Goal: Task Accomplishment & Management: Manage account settings

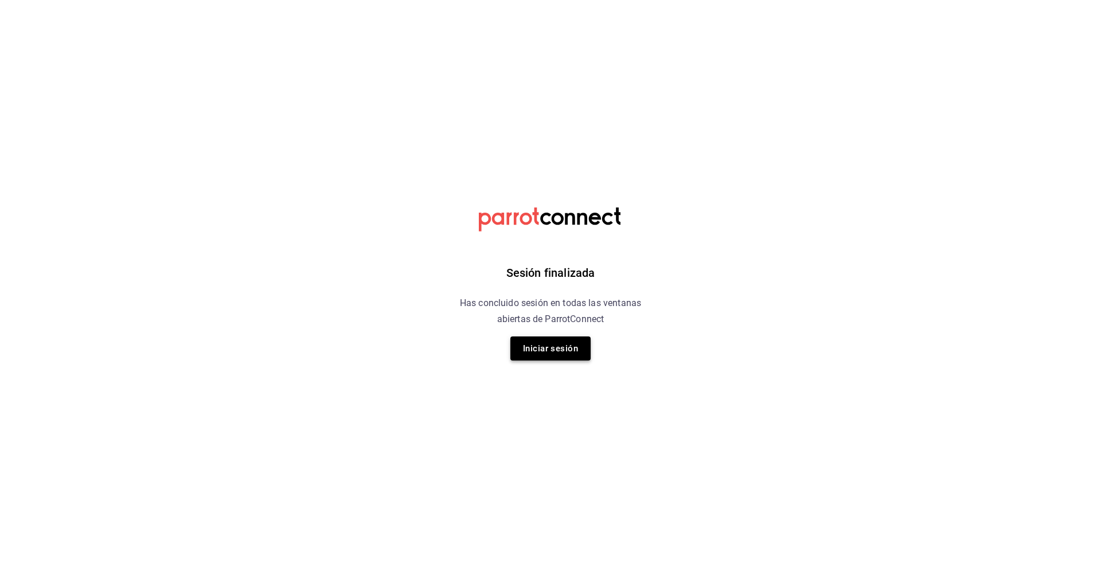
click at [547, 340] on button "Iniciar sesión" at bounding box center [550, 349] width 80 height 24
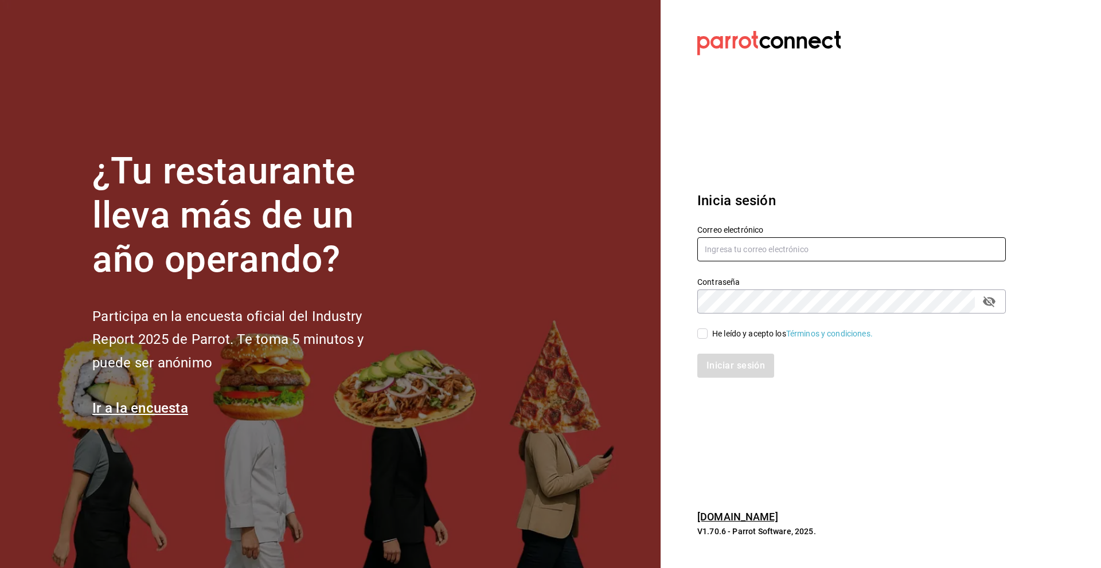
click at [887, 244] on input "text" at bounding box center [851, 249] width 308 height 24
click at [889, 250] on input "text" at bounding box center [851, 249] width 308 height 24
type input "[EMAIL_ADDRESS][DOMAIN_NAME]"
click at [705, 329] on input "He leído y acepto los Términos y condiciones." at bounding box center [702, 333] width 10 height 10
checkbox input "true"
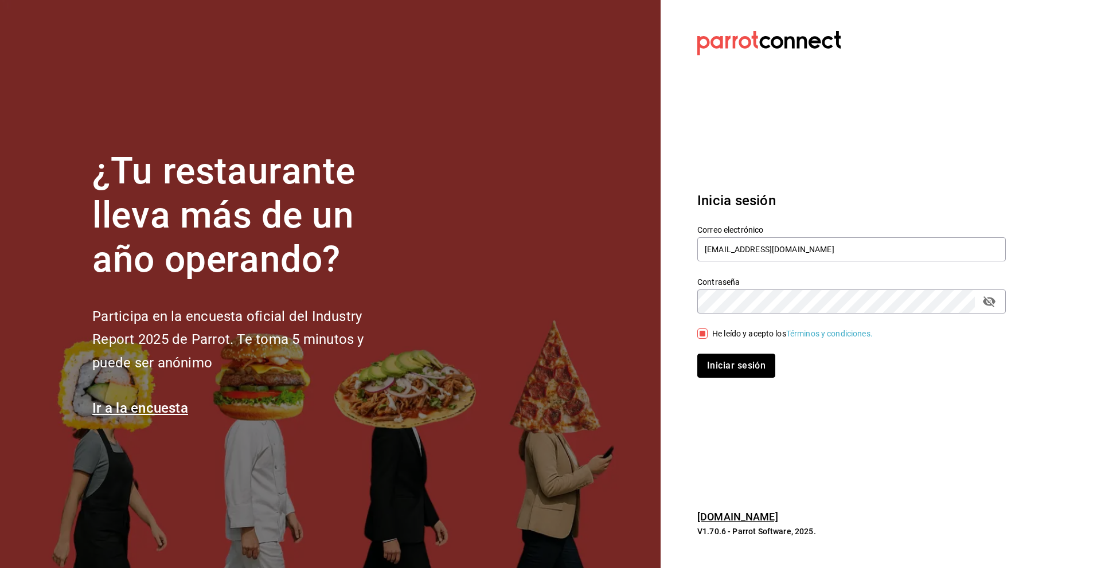
click at [733, 366] on button "Iniciar sesión" at bounding box center [736, 366] width 78 height 24
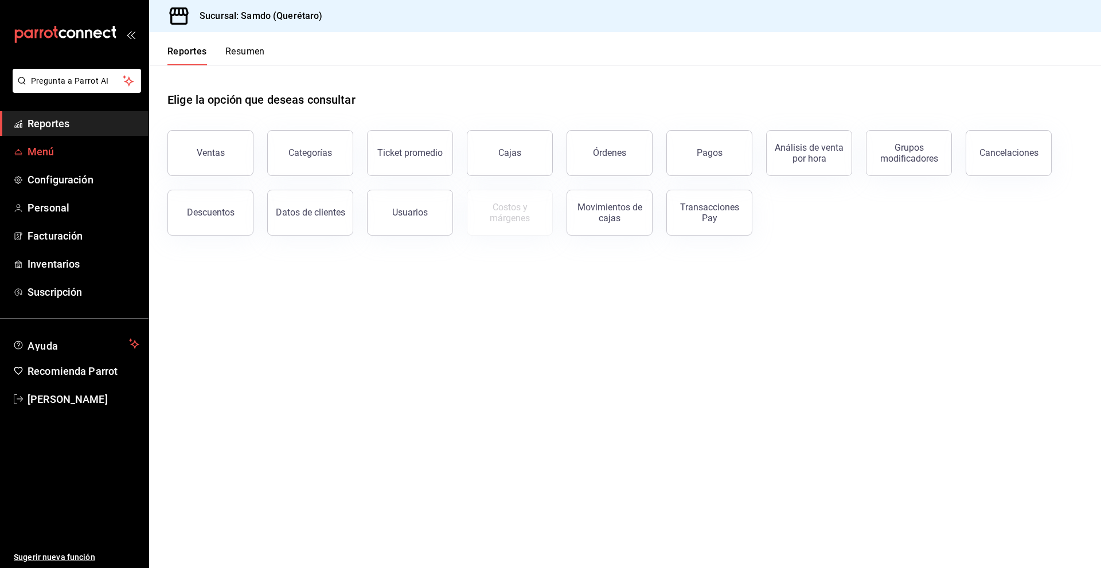
click at [68, 146] on span "Menú" at bounding box center [84, 151] width 112 height 15
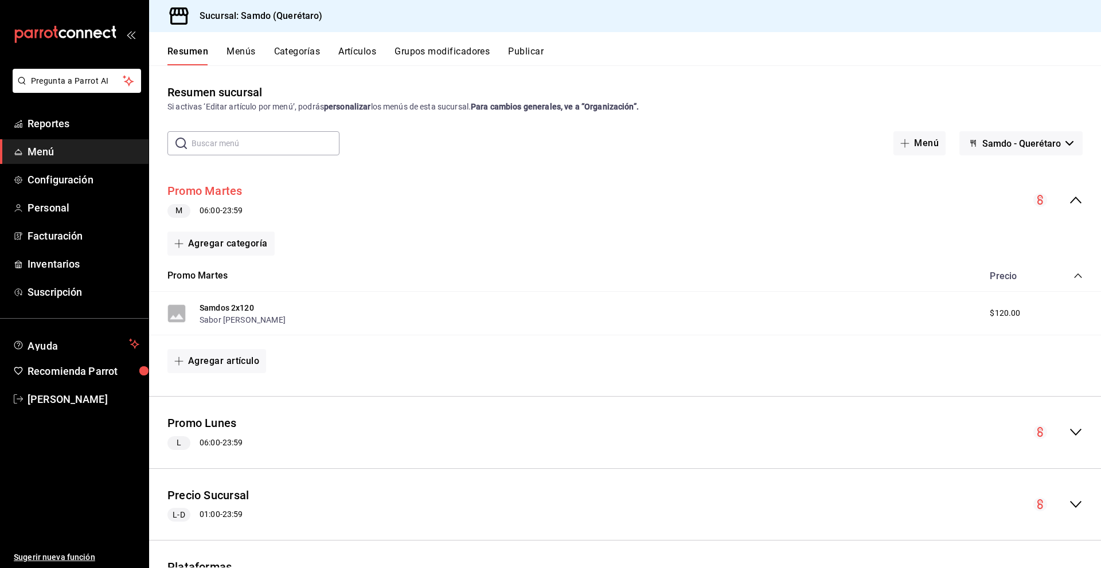
click at [222, 189] on button "Promo Martes" at bounding box center [204, 191] width 75 height 17
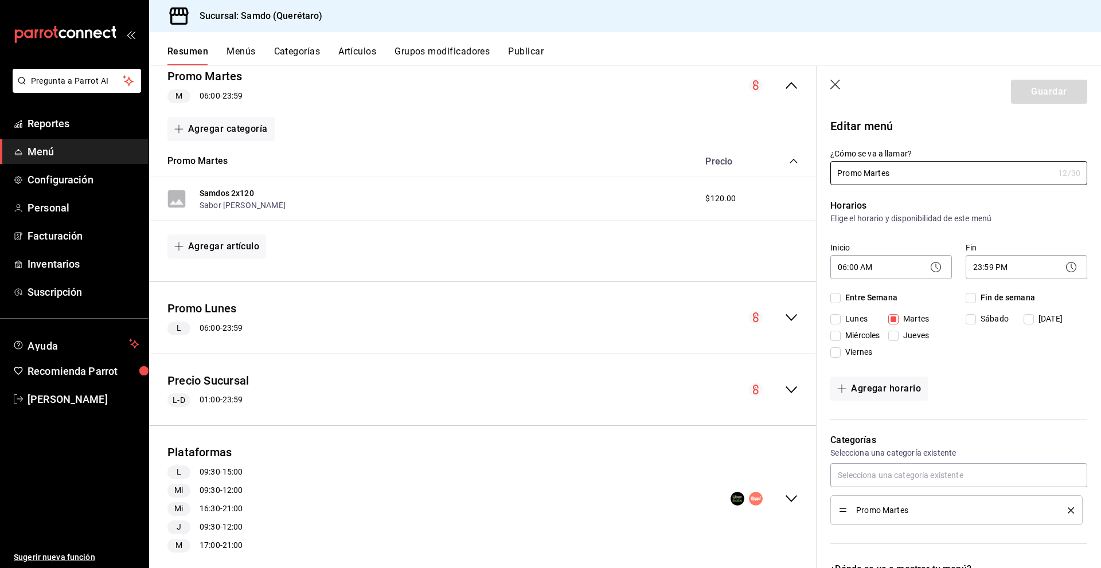
scroll to position [142, 0]
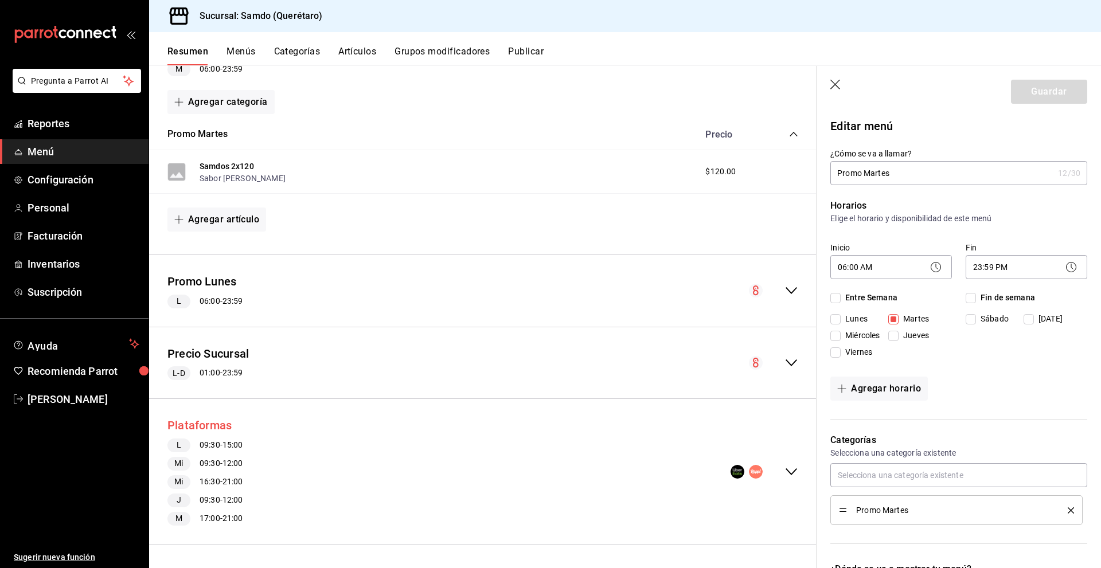
click at [212, 422] on button "Plataformas" at bounding box center [199, 425] width 64 height 17
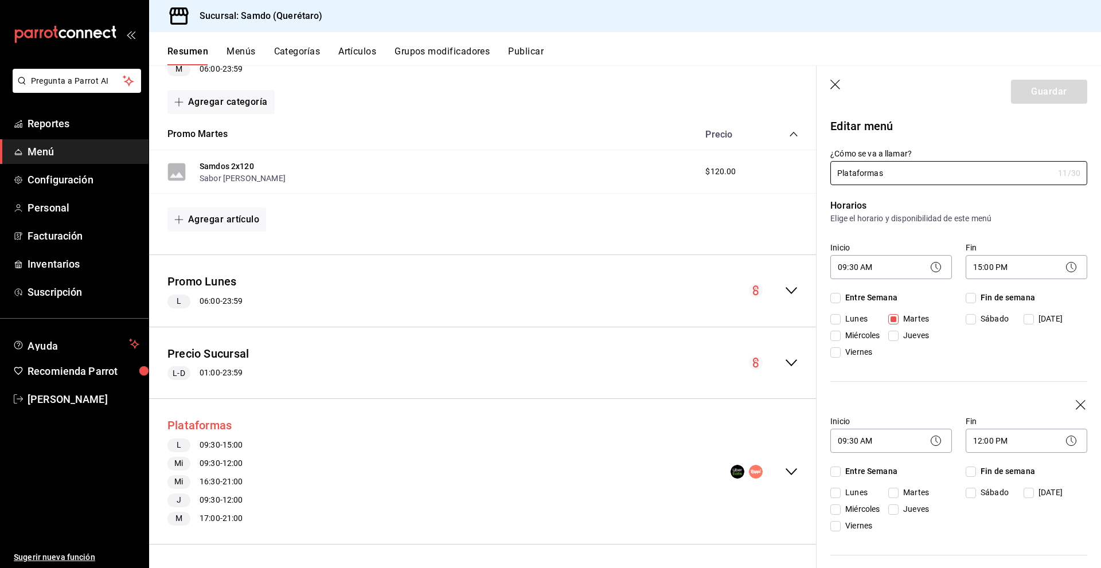
checkbox input "true"
checkbox input "false"
checkbox input "true"
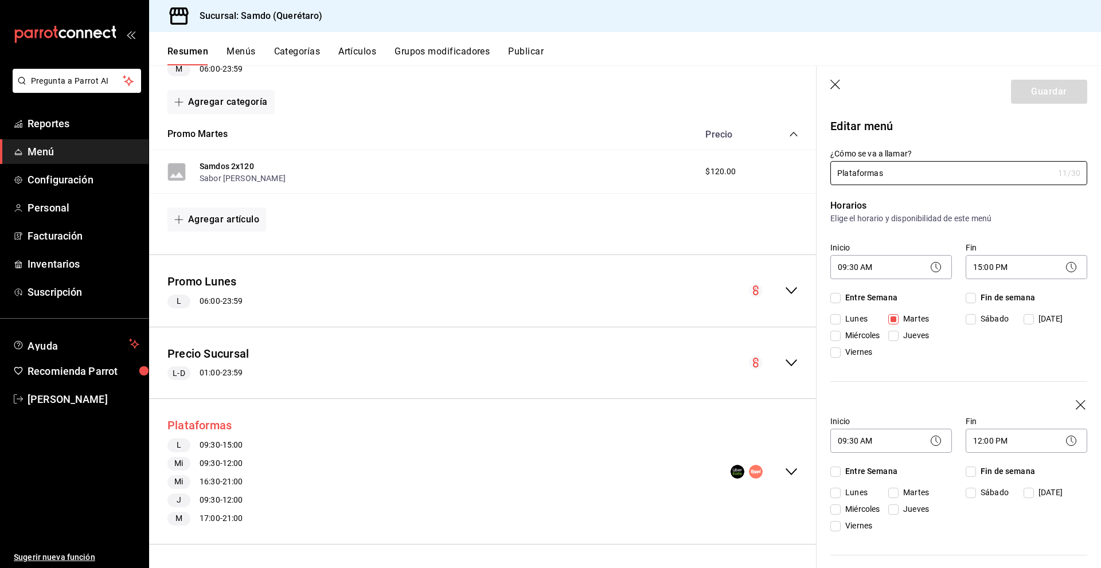
checkbox input "true"
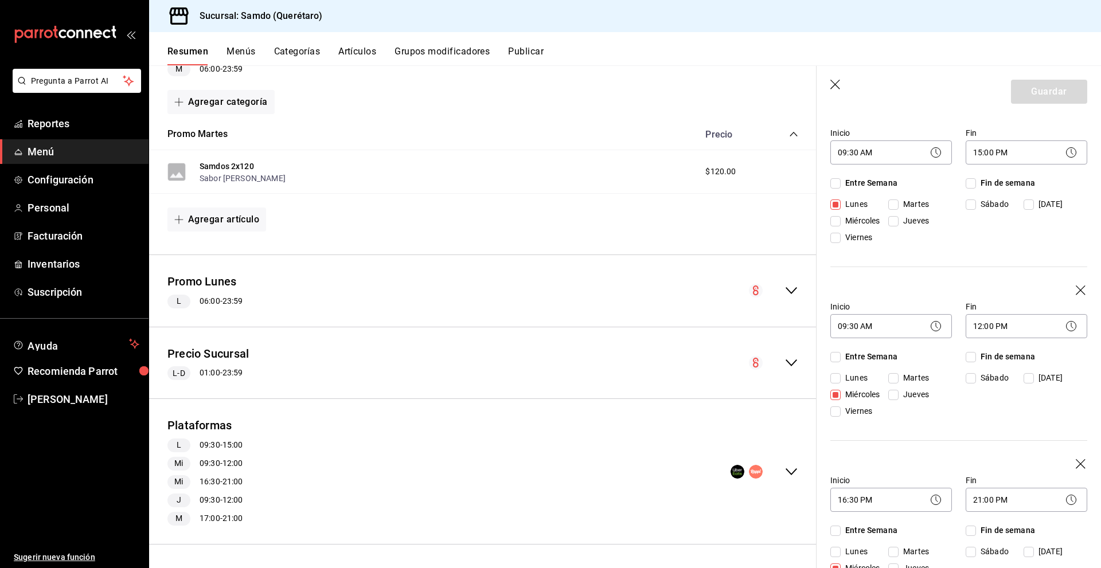
scroll to position [229, 0]
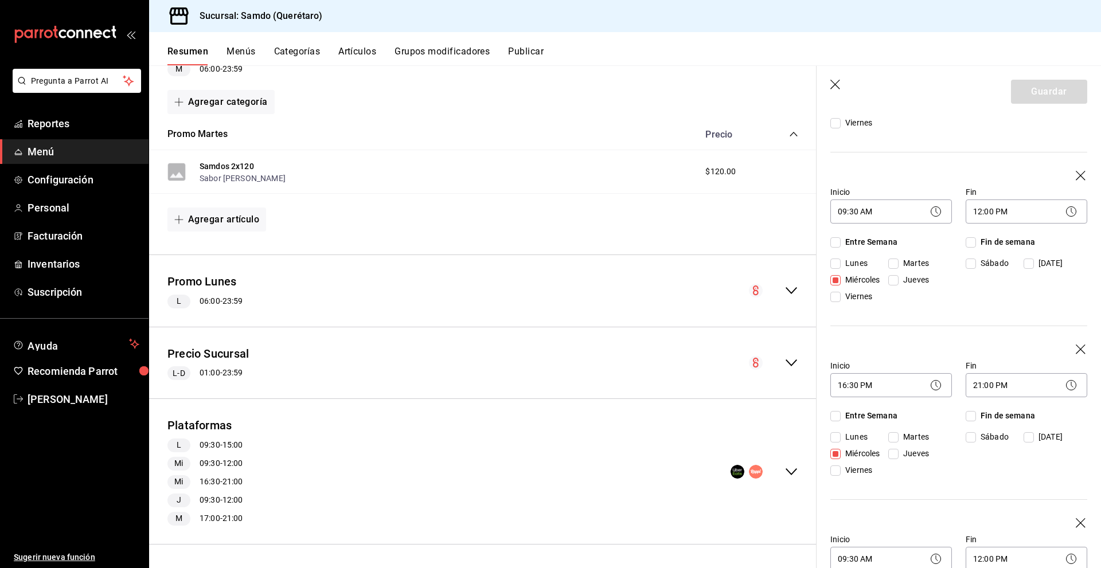
click at [893, 284] on input "Jueves" at bounding box center [893, 280] width 10 height 10
checkbox input "true"
click at [840, 300] on input "Viernes" at bounding box center [835, 297] width 10 height 10
checkbox input "true"
click at [902, 455] on span "Jueves" at bounding box center [913, 454] width 30 height 12
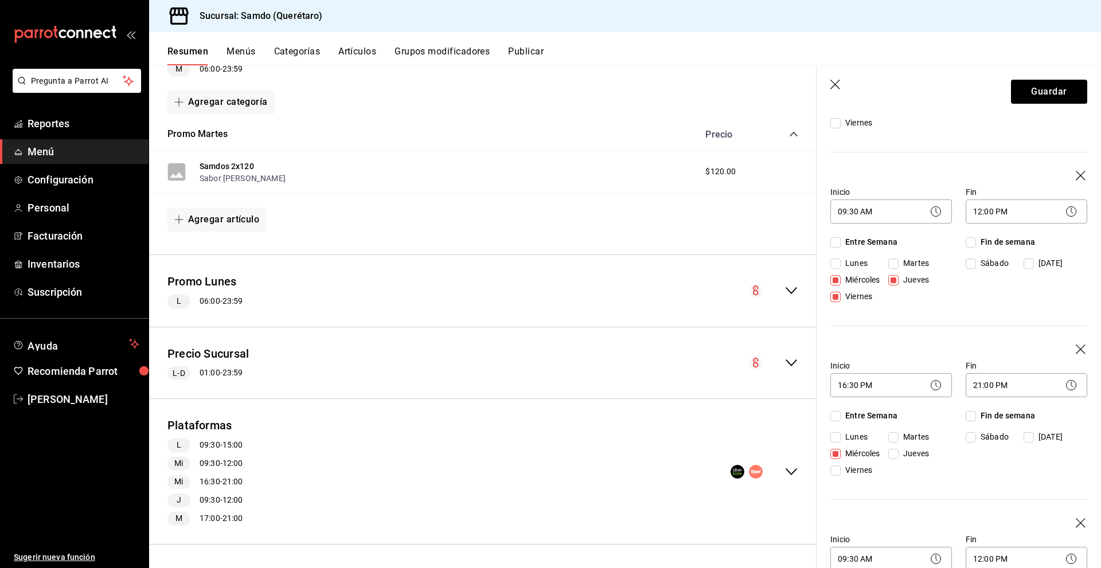
click at [898, 455] on input "Jueves" at bounding box center [893, 454] width 10 height 10
checkbox input "true"
click at [842, 469] on span "Viernes" at bounding box center [856, 470] width 32 height 12
click at [840, 469] on input "Viernes" at bounding box center [835, 470] width 10 height 10
checkbox input "true"
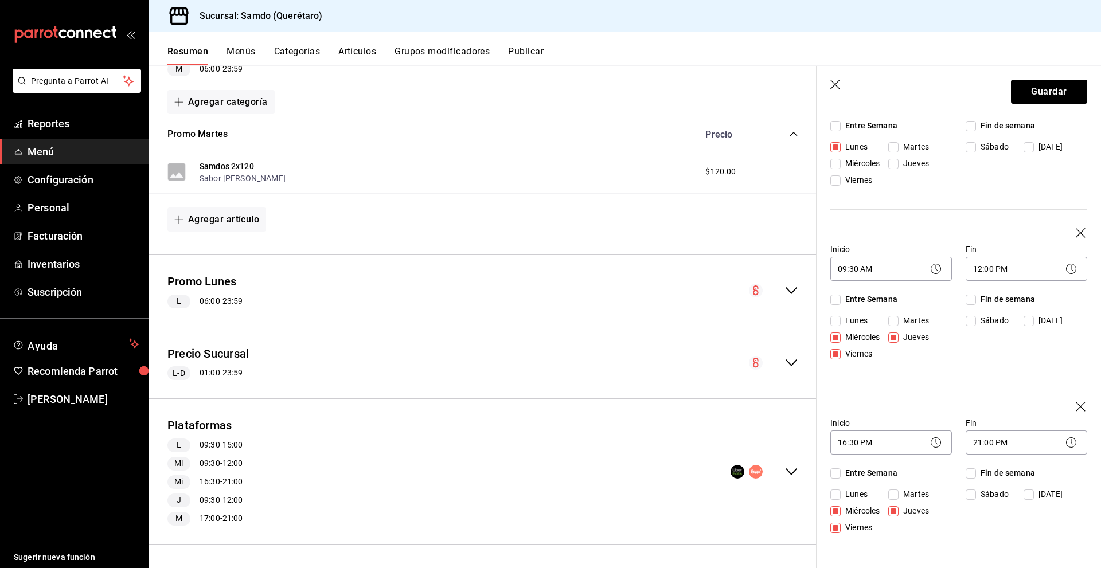
scroll to position [115, 0]
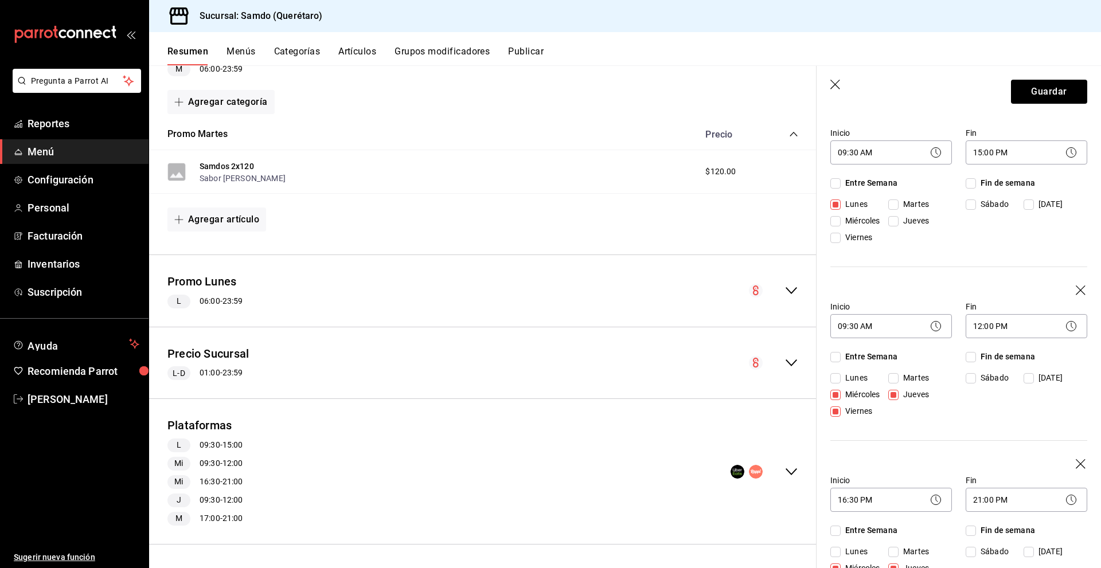
click at [895, 377] on input "Martes" at bounding box center [893, 378] width 10 height 10
checkbox input "true"
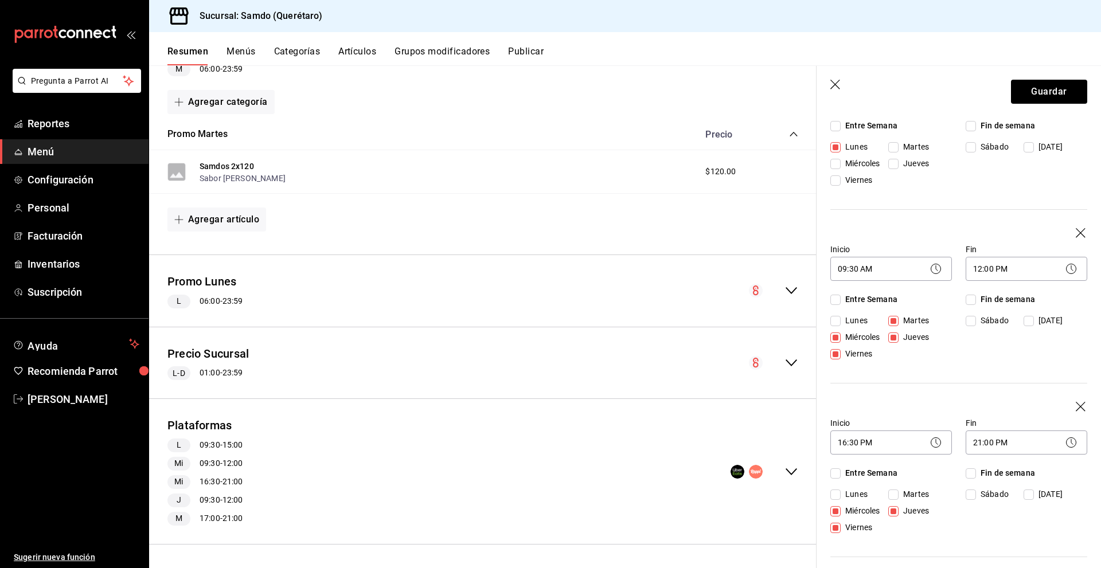
click at [894, 498] on input "Martes" at bounding box center [893, 495] width 10 height 10
checkbox input "true"
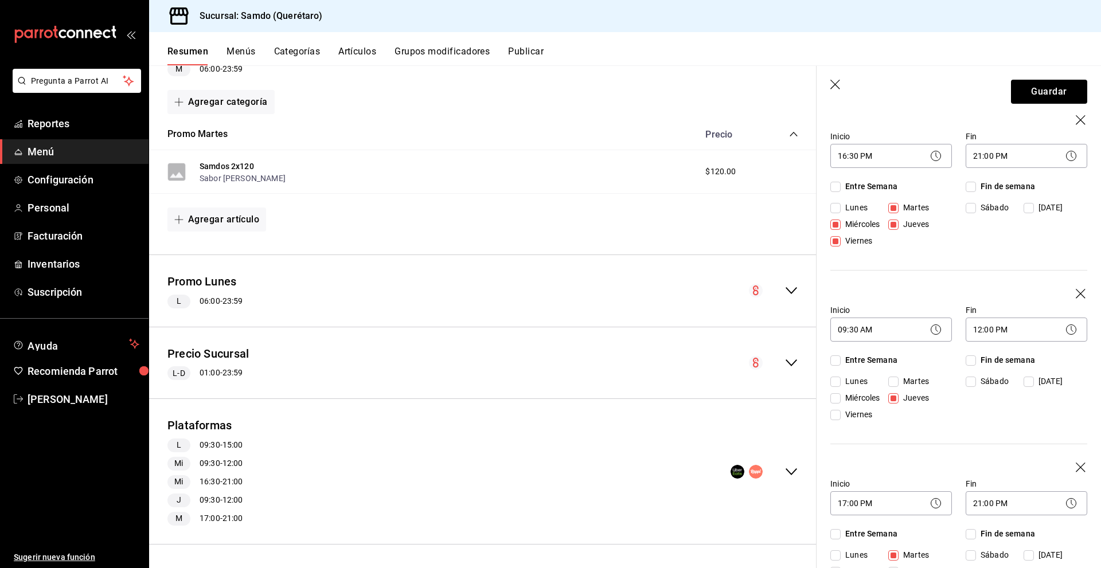
scroll to position [573, 0]
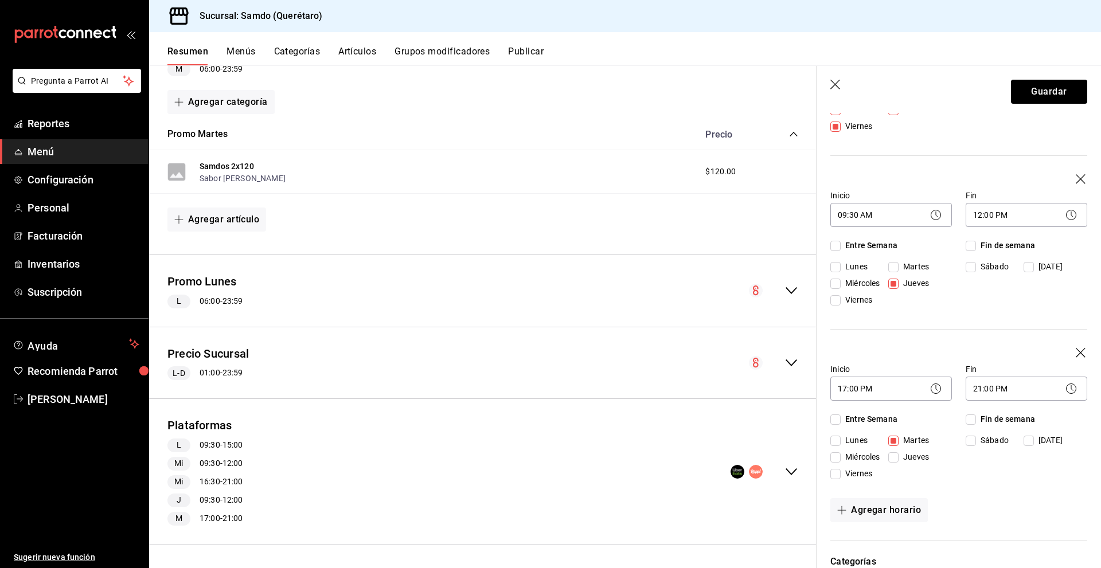
click at [1075, 177] on icon "button" at bounding box center [1080, 179] width 11 height 11
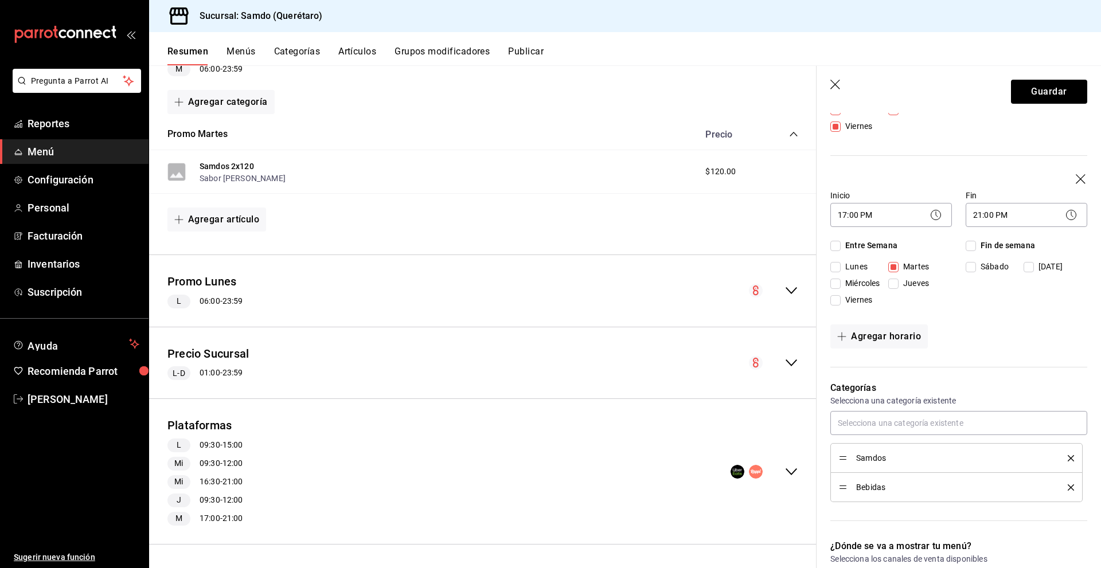
click at [976, 242] on span "Fin de semana" at bounding box center [1005, 246] width 59 height 12
click at [972, 242] on input "Fin de semana" at bounding box center [970, 246] width 10 height 10
checkbox input "true"
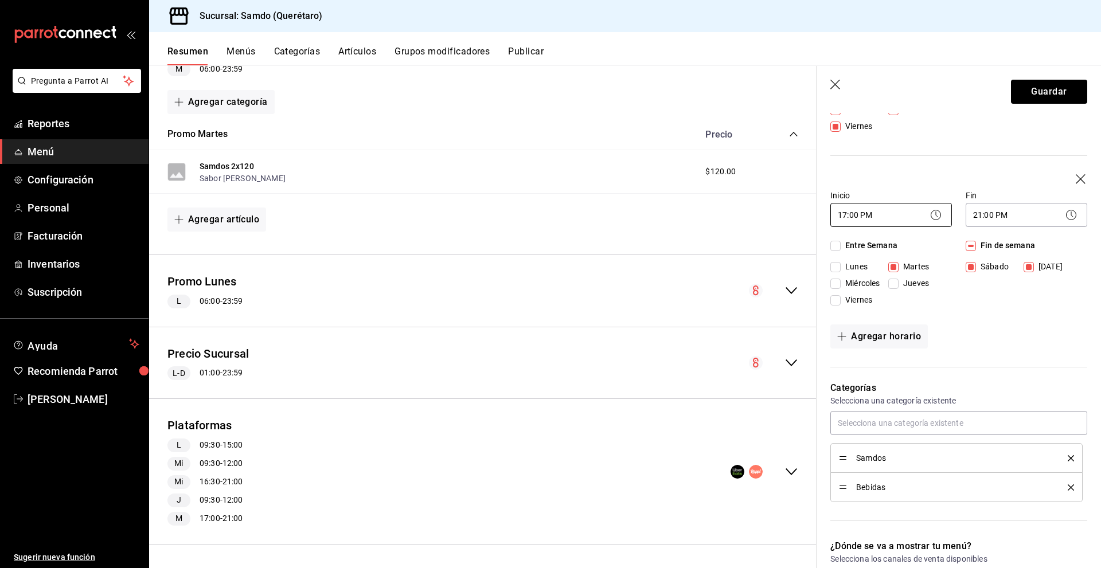
click at [885, 218] on body "Pregunta a Parrot AI Reportes Menú Configuración Personal Facturación Inventari…" at bounding box center [550, 284] width 1101 height 568
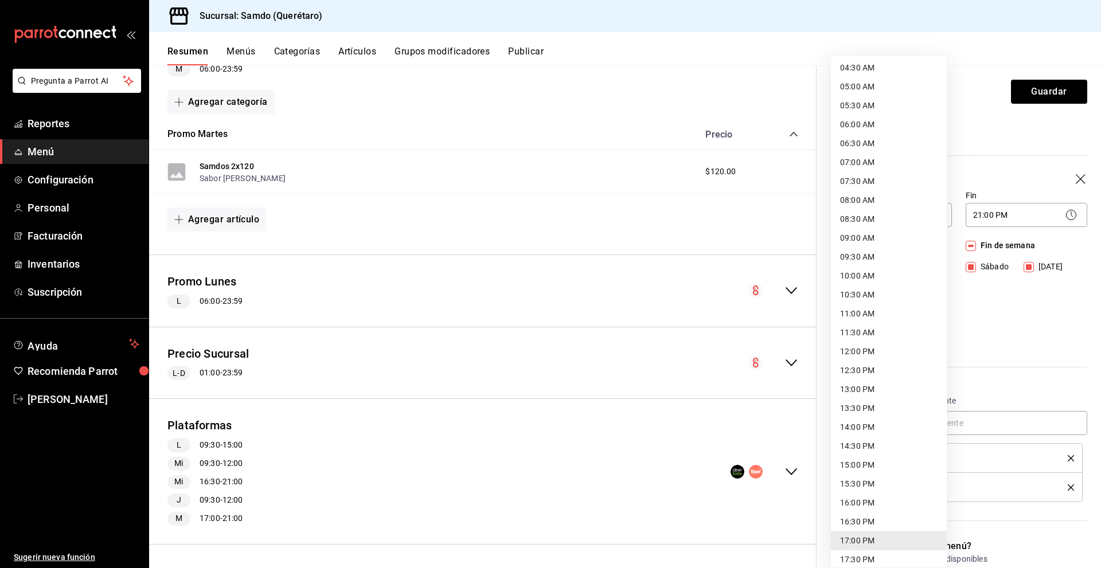
scroll to position [115, 0]
click at [867, 315] on li "09:30 AM" at bounding box center [889, 314] width 116 height 19
type input "09:30"
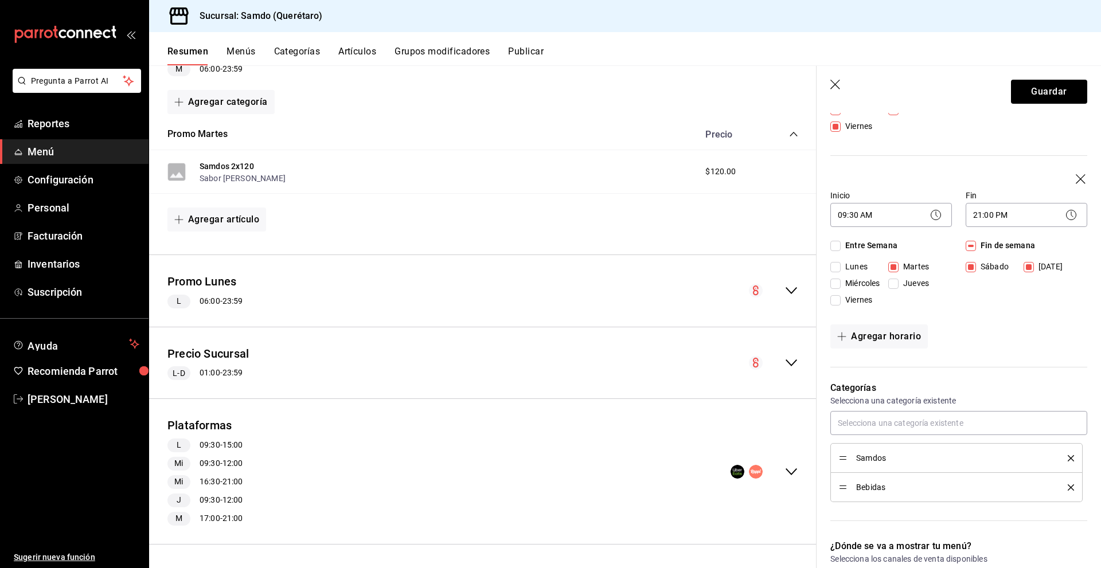
click at [1024, 205] on body "Pregunta a Parrot AI Reportes Menú Configuración Personal Facturación Inventari…" at bounding box center [550, 284] width 1101 height 568
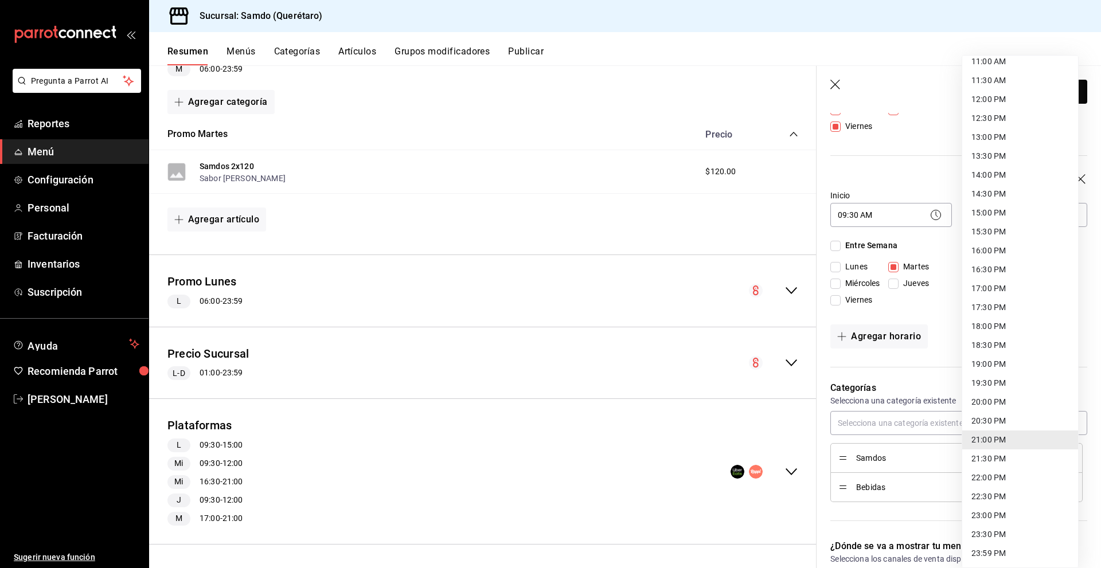
scroll to position [367, 0]
click at [1001, 272] on li "15:00 PM" at bounding box center [1020, 270] width 116 height 19
type input "15:00"
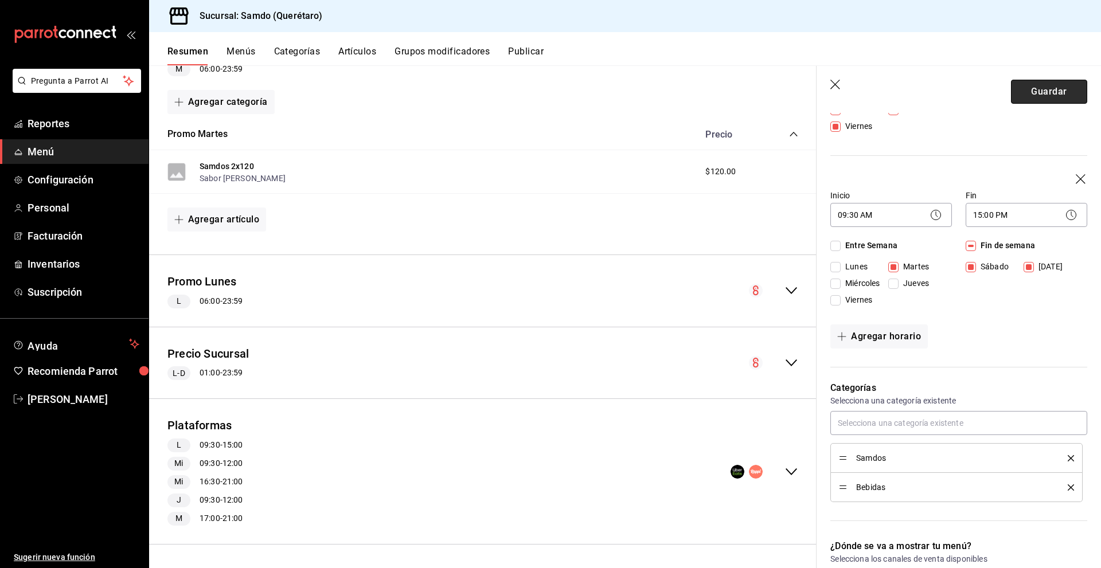
click at [1062, 93] on button "Guardar" at bounding box center [1049, 92] width 76 height 24
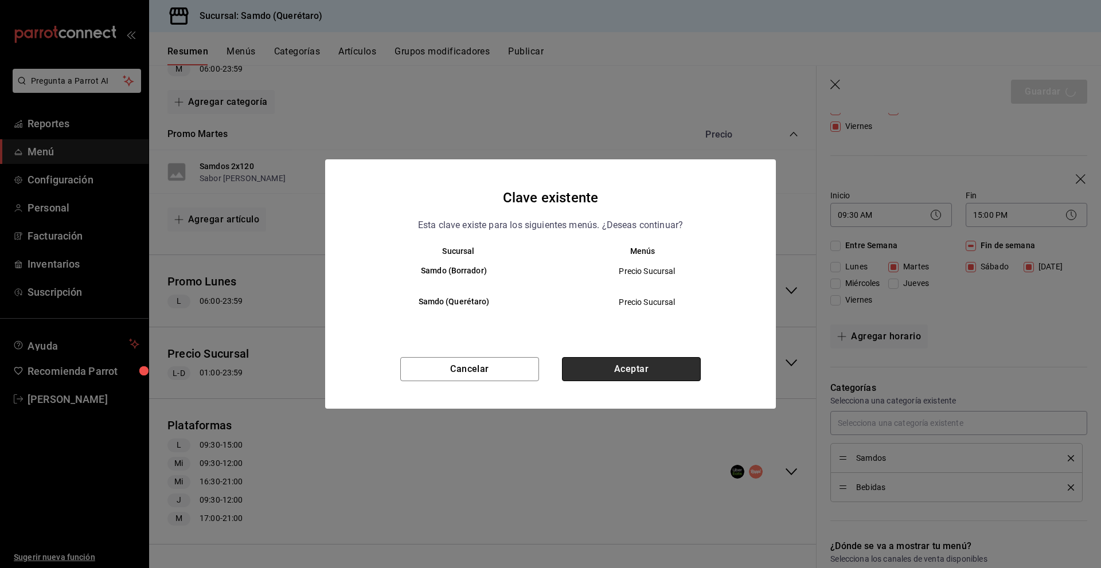
click at [659, 370] on button "Aceptar" at bounding box center [631, 369] width 139 height 24
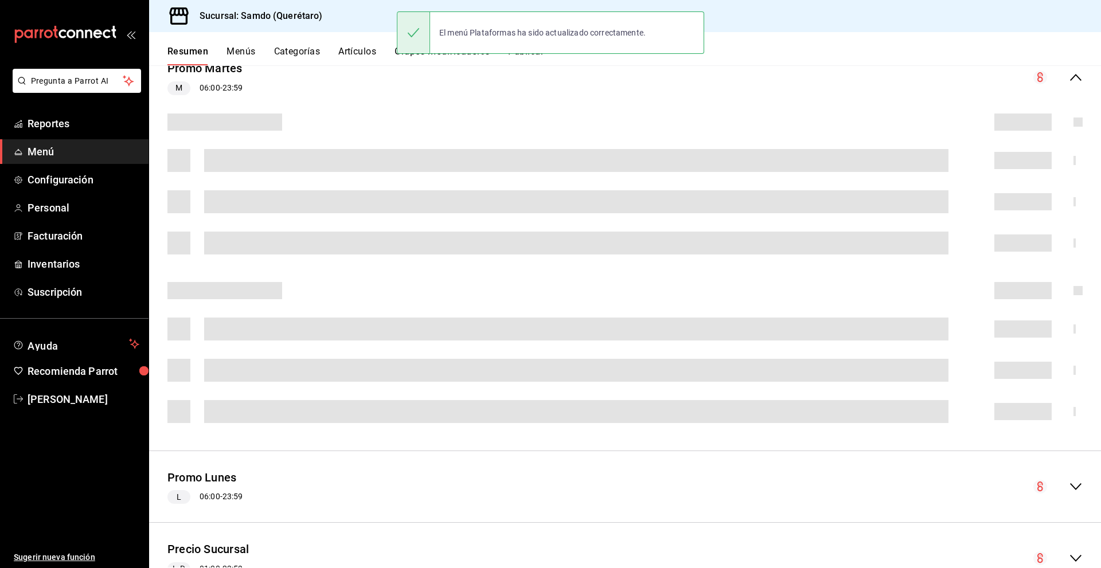
scroll to position [123, 0]
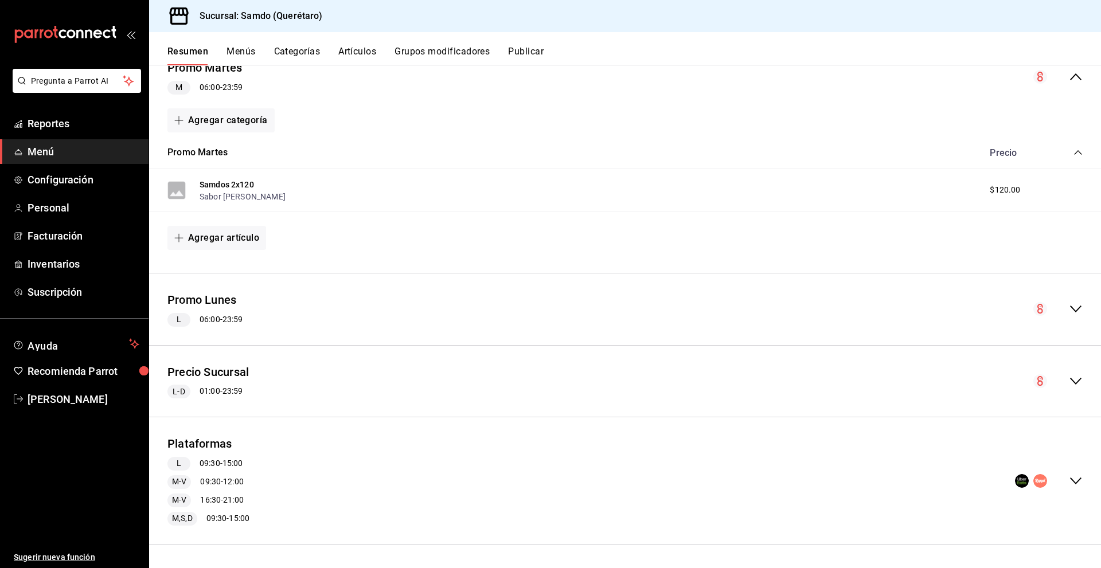
click at [201, 435] on div "Plataformas L 09:30 - 15:00 M-V 09:30 - 12:00 M-V 16:30 - 21:00 M,S,D 09:30 - 1…" at bounding box center [625, 481] width 952 height 108
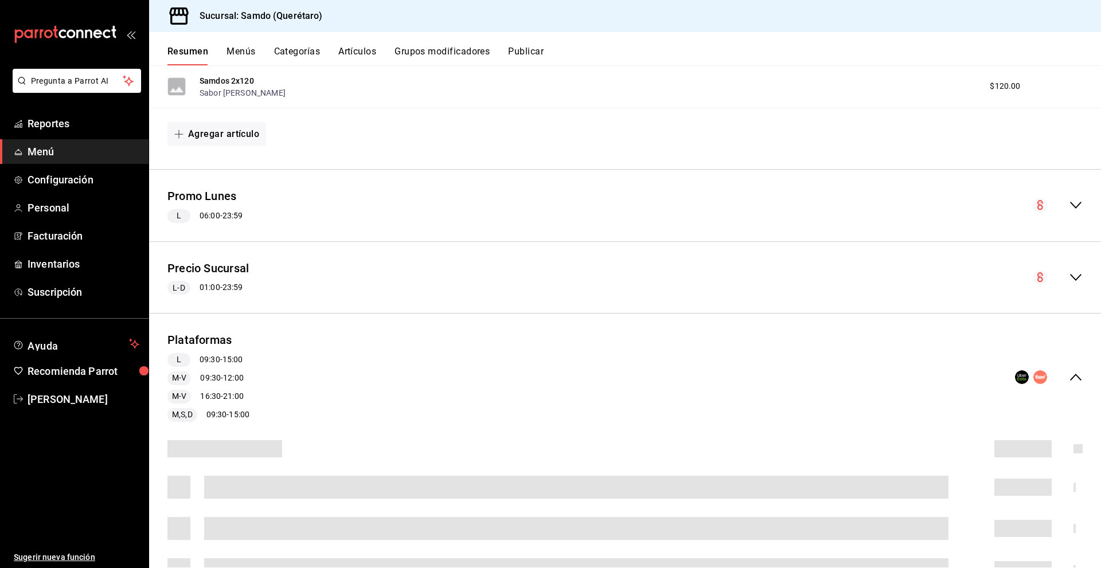
scroll to position [295, 0]
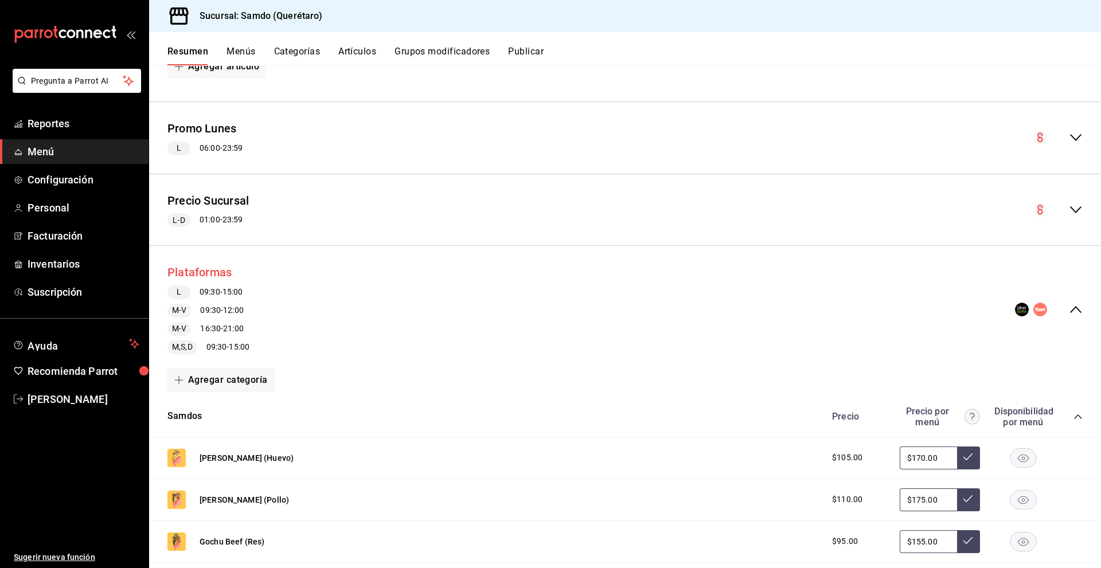
click at [205, 279] on button "Plataformas" at bounding box center [199, 272] width 64 height 17
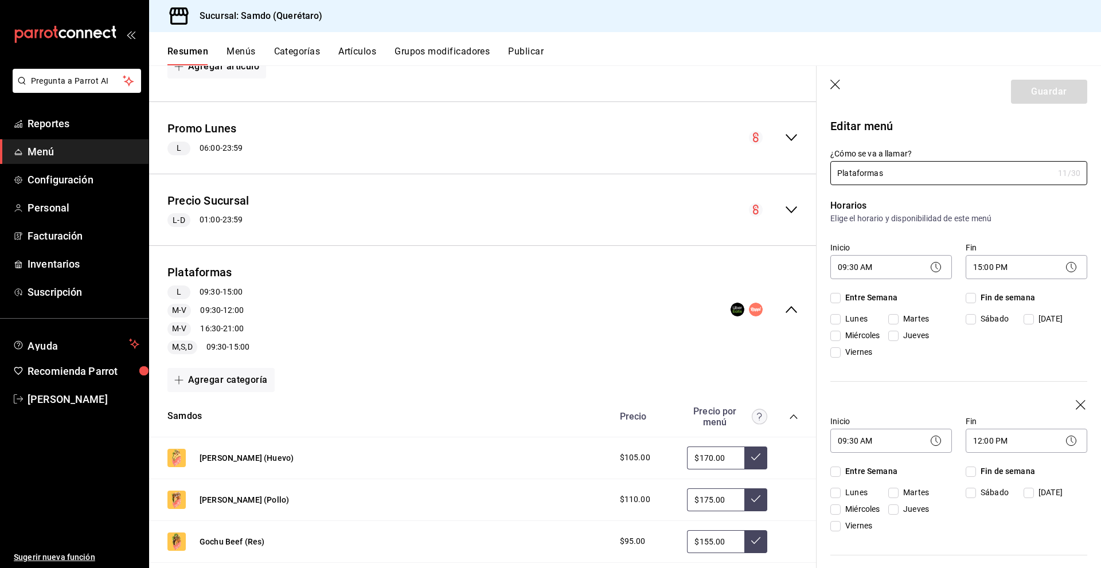
checkbox input "true"
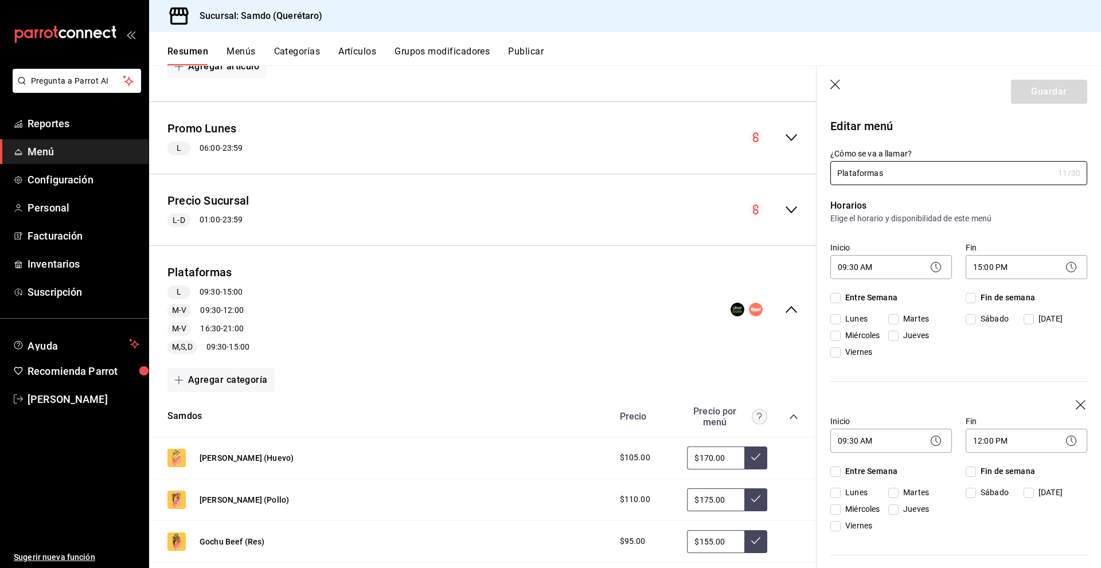
checkbox input "true"
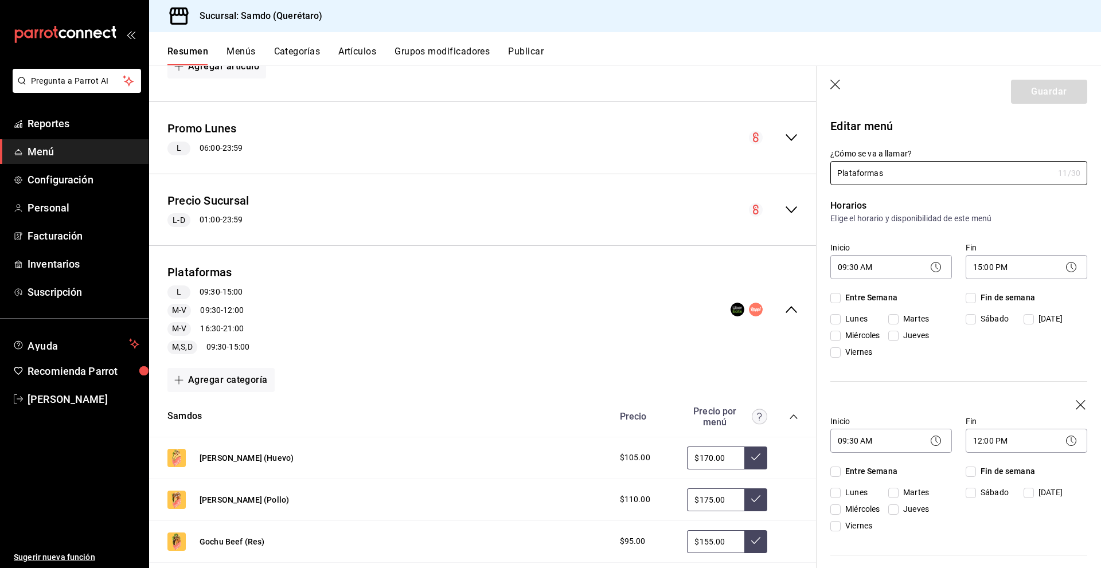
checkbox input "true"
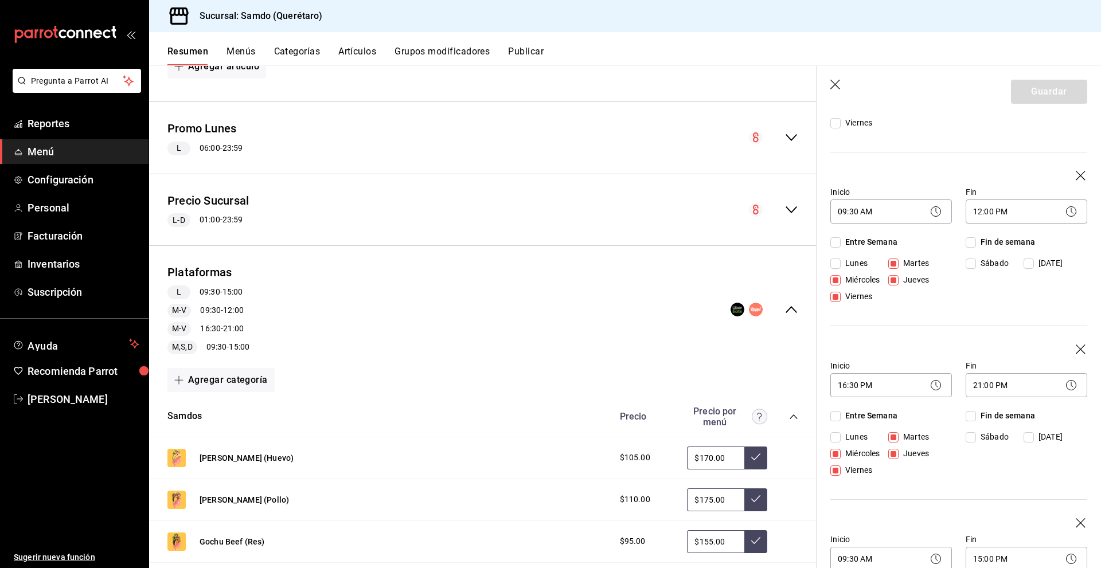
scroll to position [459, 0]
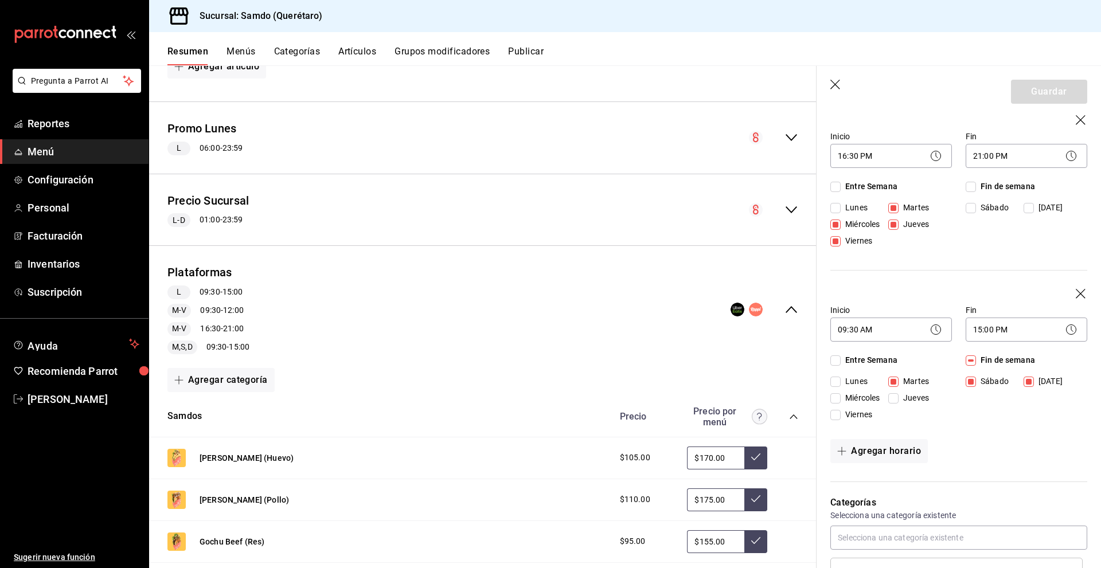
click at [891, 385] on input "Martes" at bounding box center [893, 382] width 10 height 10
checkbox input "false"
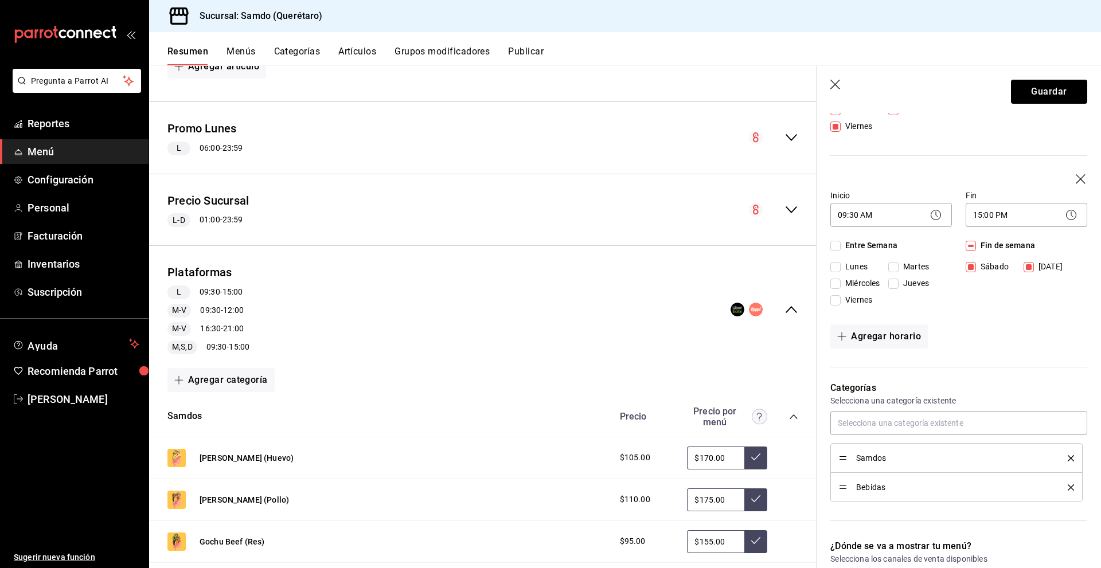
scroll to position [631, 0]
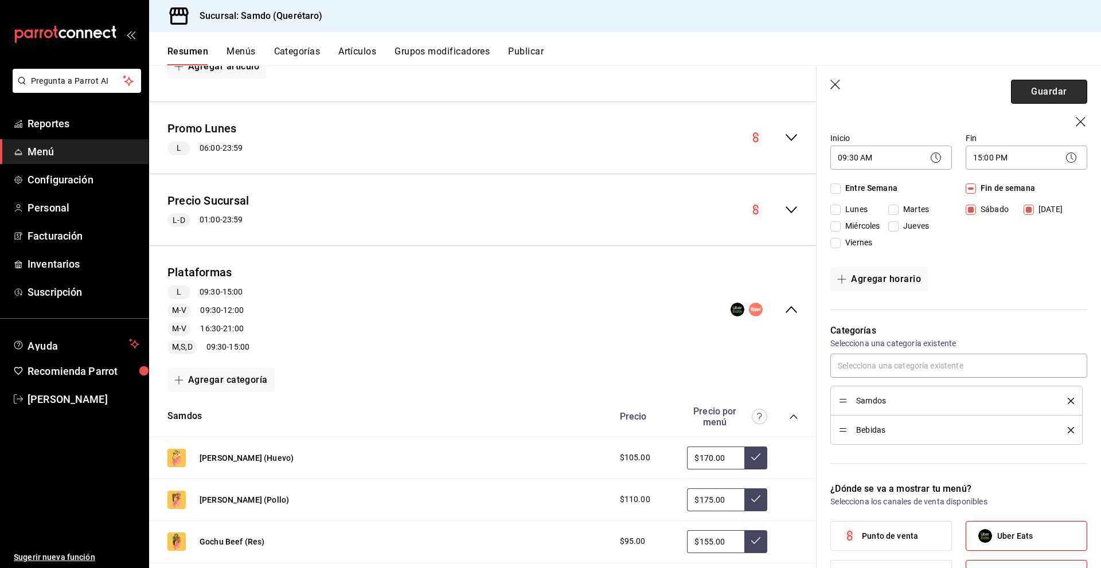
click at [1062, 92] on button "Guardar" at bounding box center [1049, 92] width 76 height 24
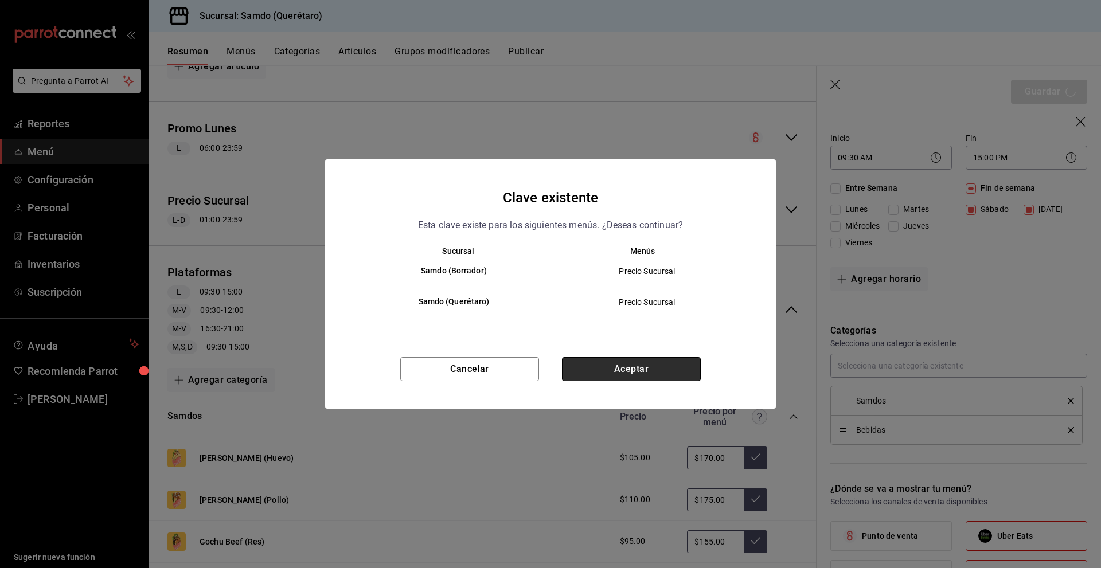
click at [632, 367] on button "Aceptar" at bounding box center [631, 369] width 139 height 24
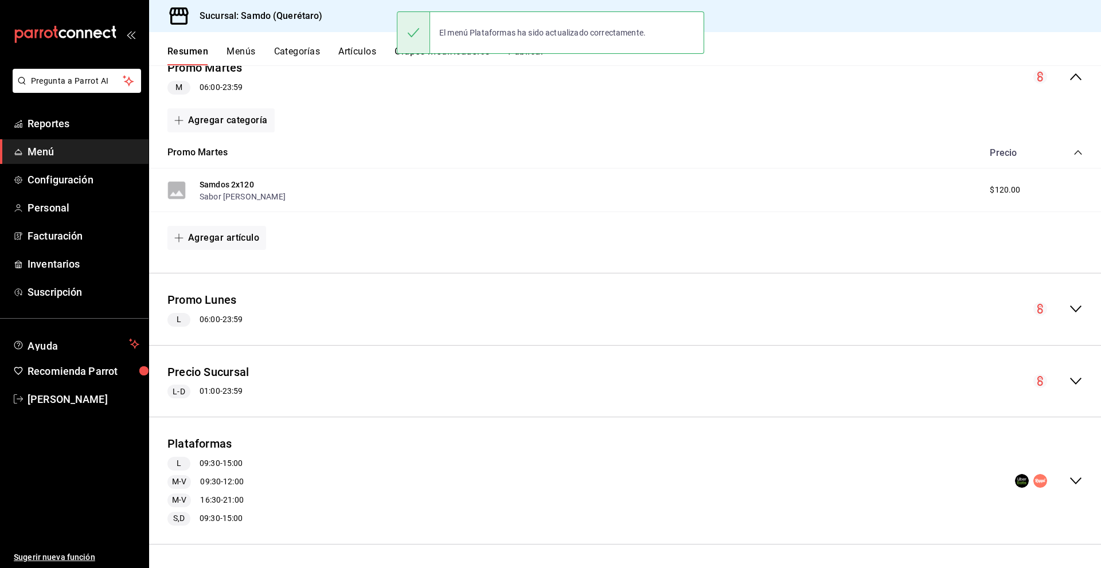
scroll to position [123, 0]
click at [531, 58] on button "Publicar" at bounding box center [526, 55] width 36 height 19
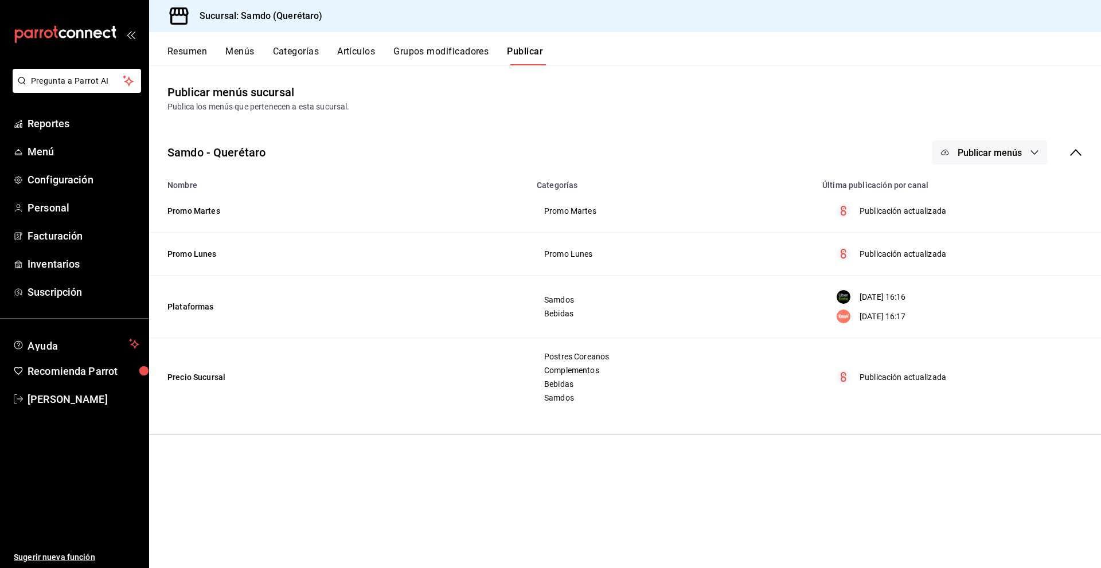
click at [963, 158] on span "Publicar menús" at bounding box center [989, 152] width 64 height 11
click at [966, 224] on div at bounding box center [962, 222] width 32 height 18
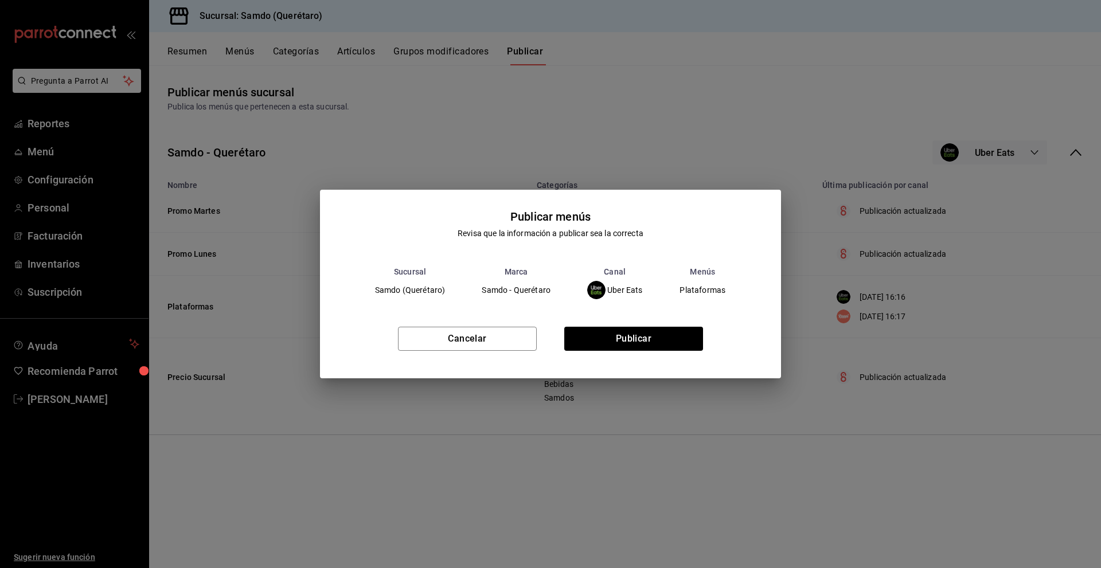
click at [604, 354] on div "Cancelar Publicar" at bounding box center [550, 343] width 461 height 70
click at [619, 337] on button "Publicar" at bounding box center [633, 339] width 139 height 24
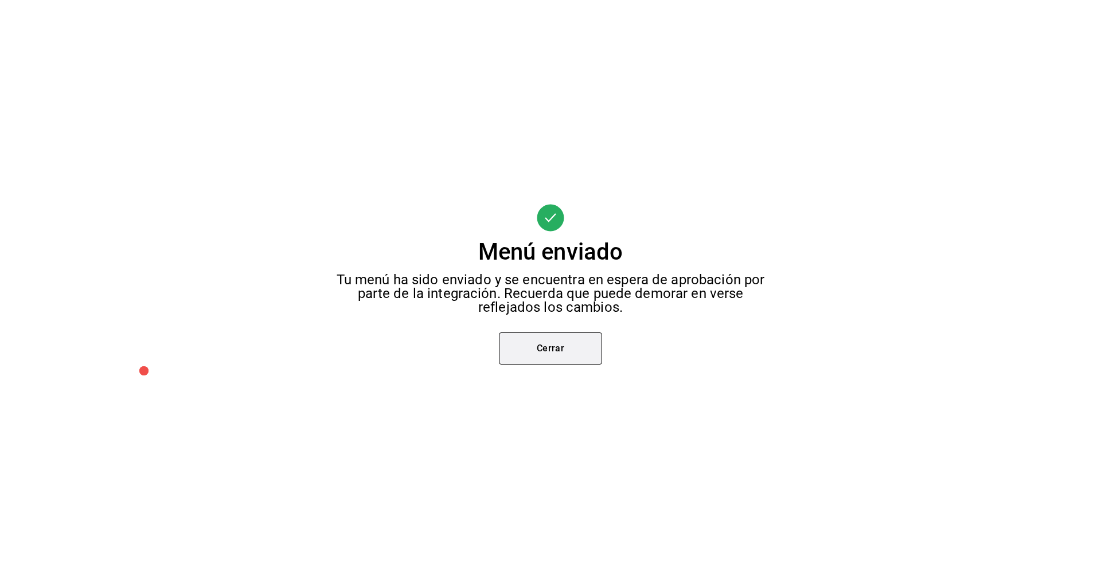
click at [554, 345] on button "Cerrar" at bounding box center [550, 348] width 103 height 32
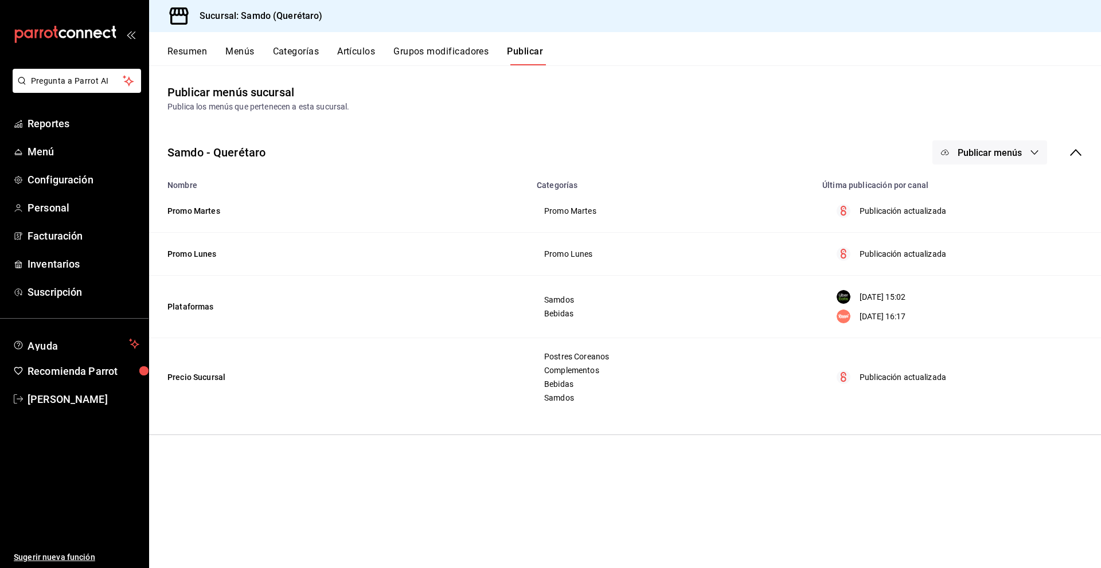
click at [950, 148] on button "Publicar menús" at bounding box center [989, 152] width 115 height 24
click at [960, 249] on img at bounding box center [955, 254] width 18 height 18
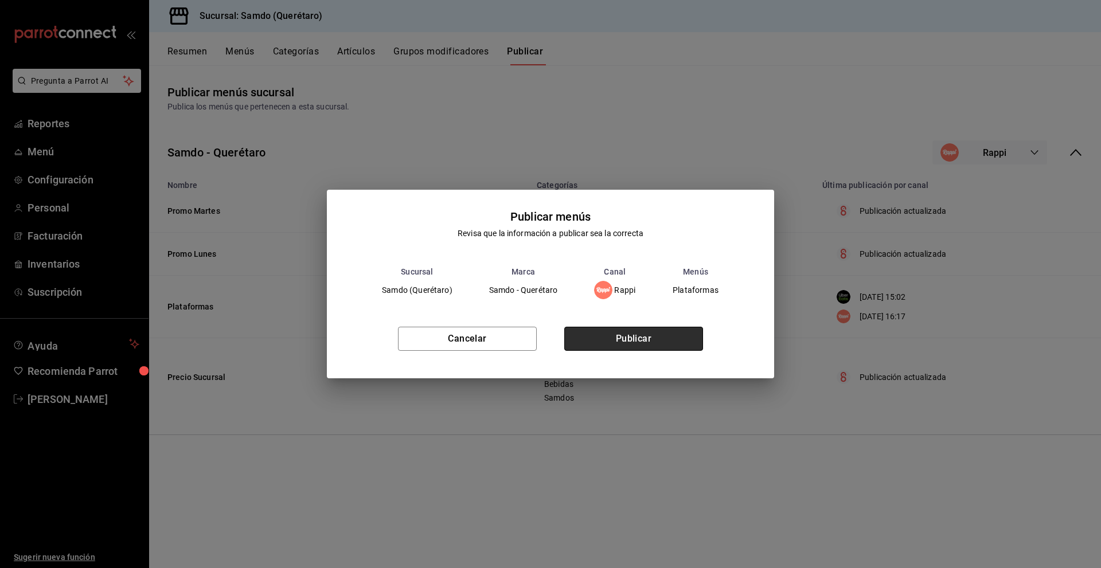
click at [650, 345] on button "Publicar" at bounding box center [633, 339] width 139 height 24
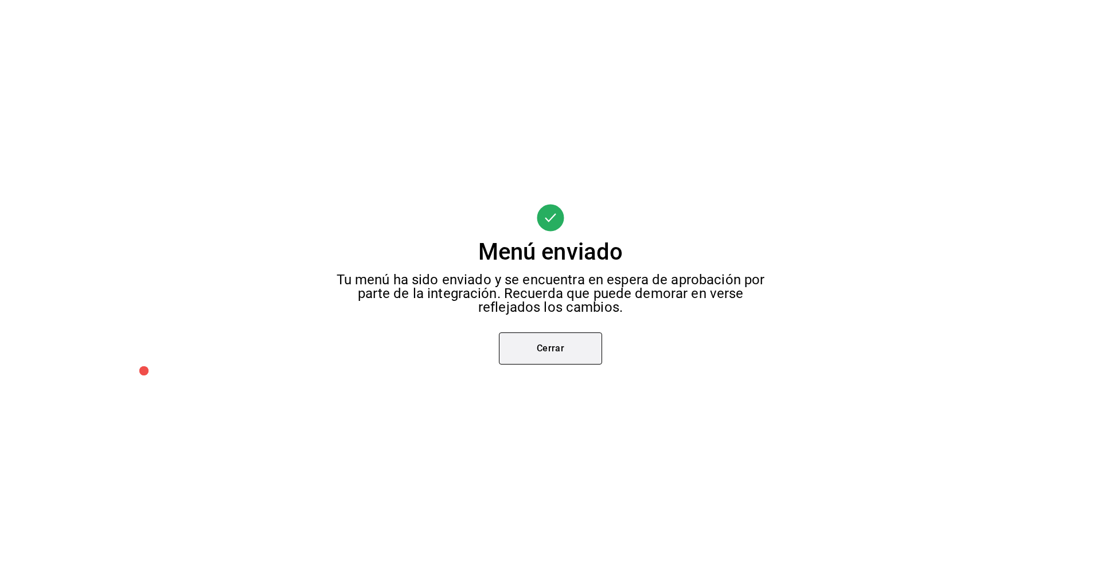
click at [556, 349] on button "Cerrar" at bounding box center [550, 348] width 103 height 32
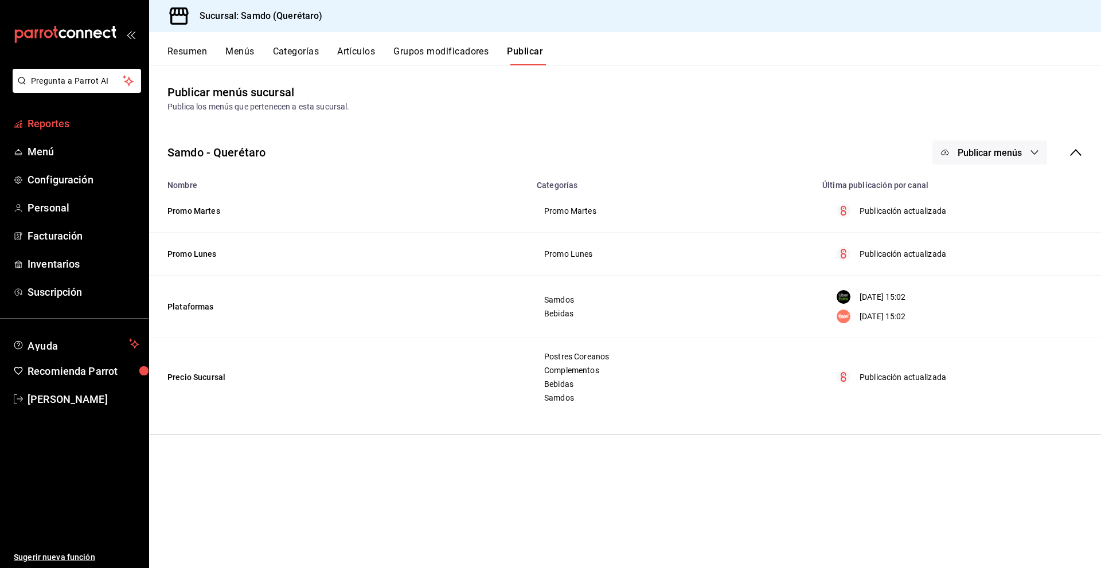
click at [40, 119] on span "Reportes" at bounding box center [84, 123] width 112 height 15
